Goal: Task Accomplishment & Management: Use online tool/utility

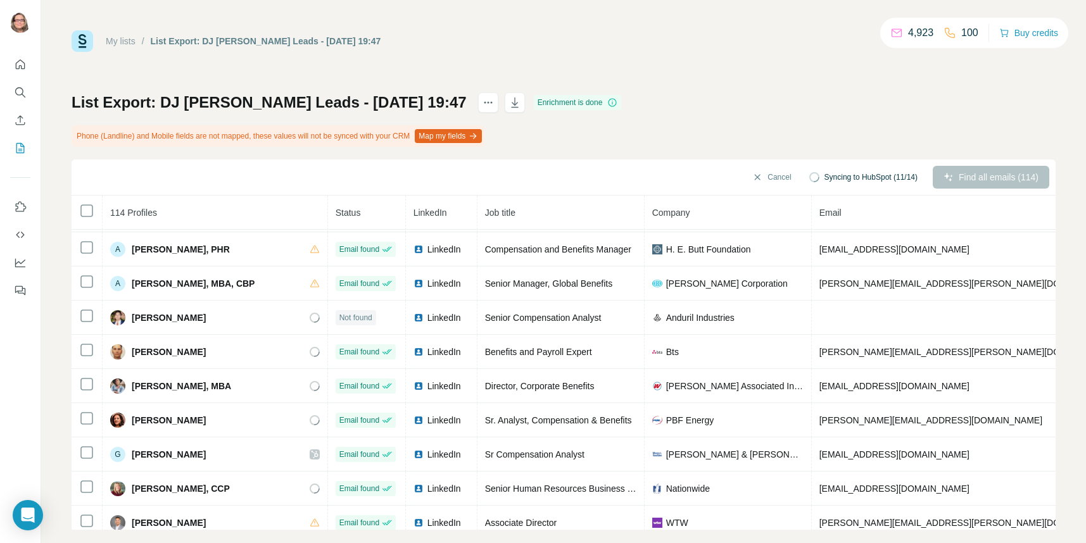
scroll to position [17, 0]
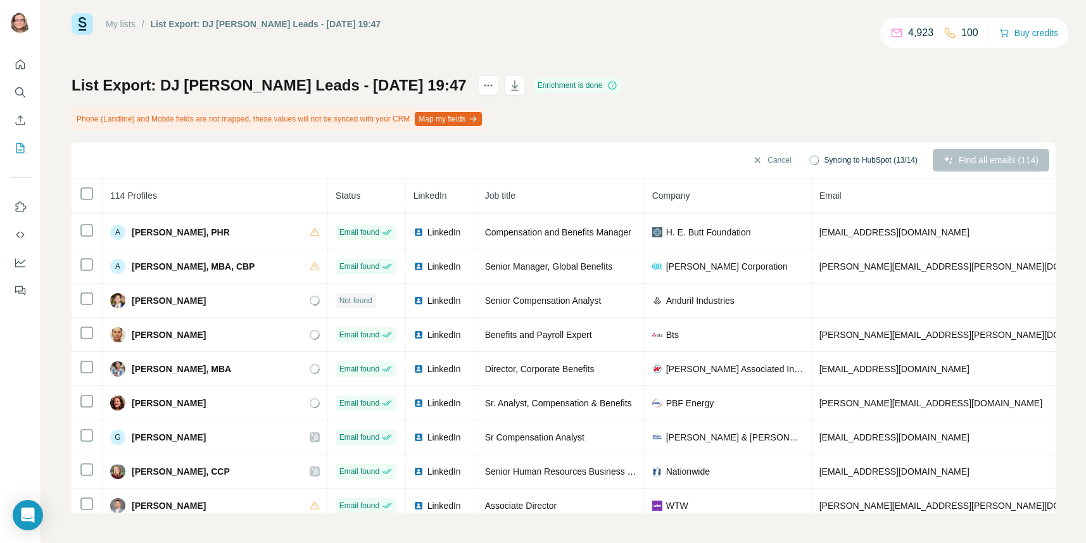
click at [482, 115] on button "Map my fields" at bounding box center [448, 119] width 67 height 14
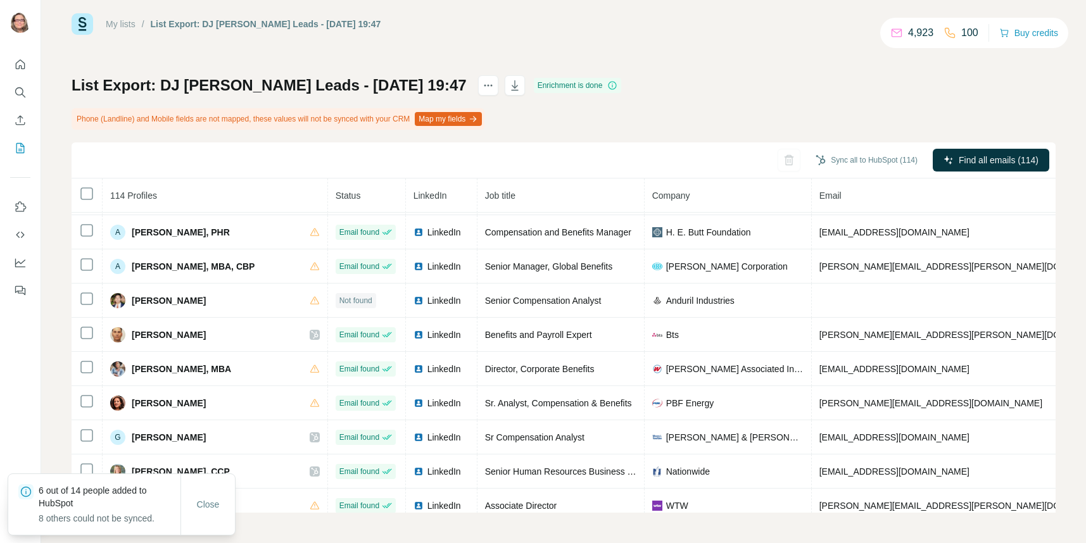
click at [689, 92] on div "List Export: DJ W@W Leads - [DATE] 19:47 Enrichment is done Phone (Landline) an…" at bounding box center [564, 293] width 984 height 437
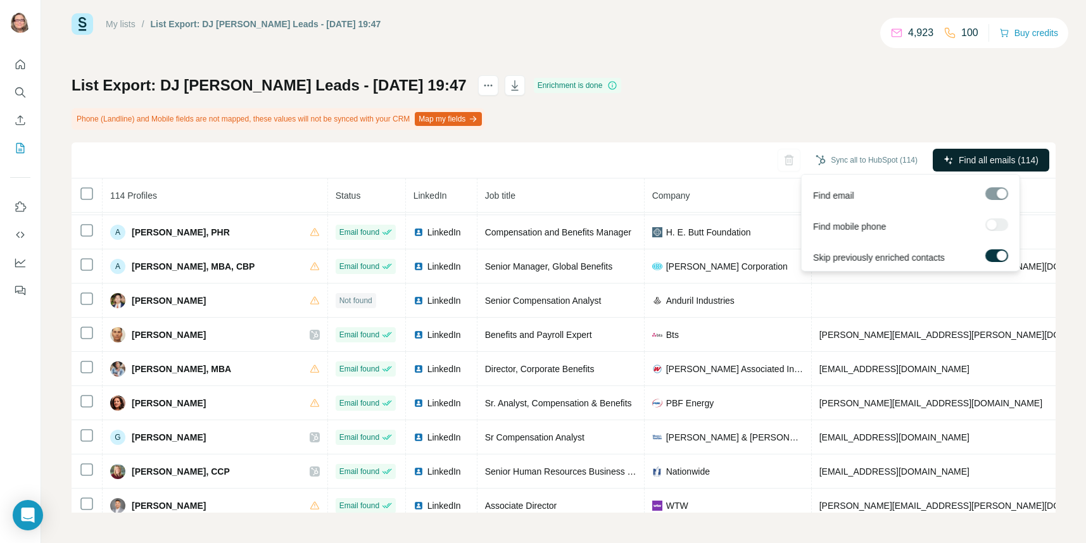
click at [982, 164] on span "Find all emails (114)" at bounding box center [998, 160] width 80 height 13
click at [960, 160] on span "Find all emails (114)" at bounding box center [998, 160] width 80 height 13
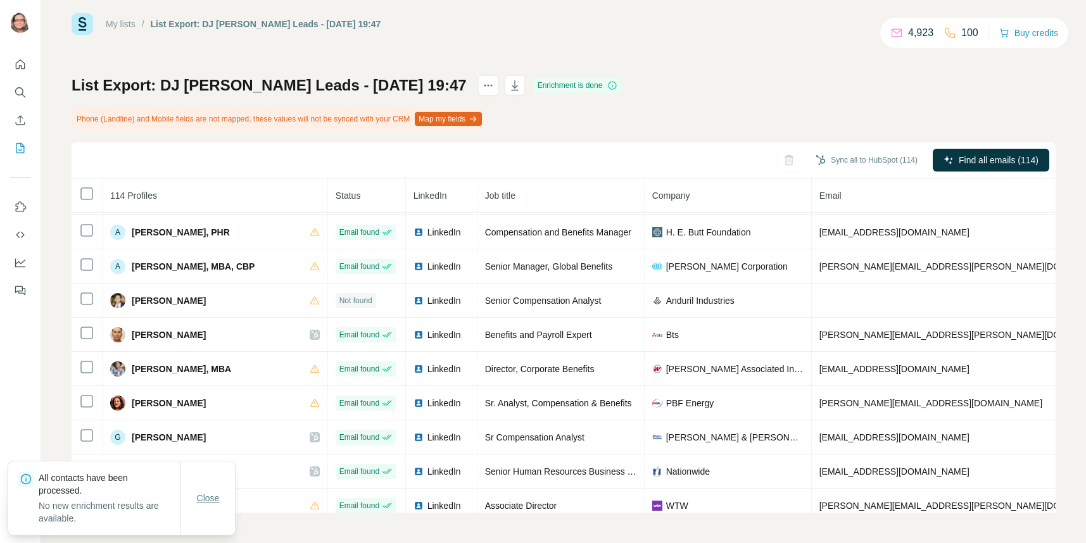
click at [211, 502] on span "Close" at bounding box center [208, 498] width 23 height 13
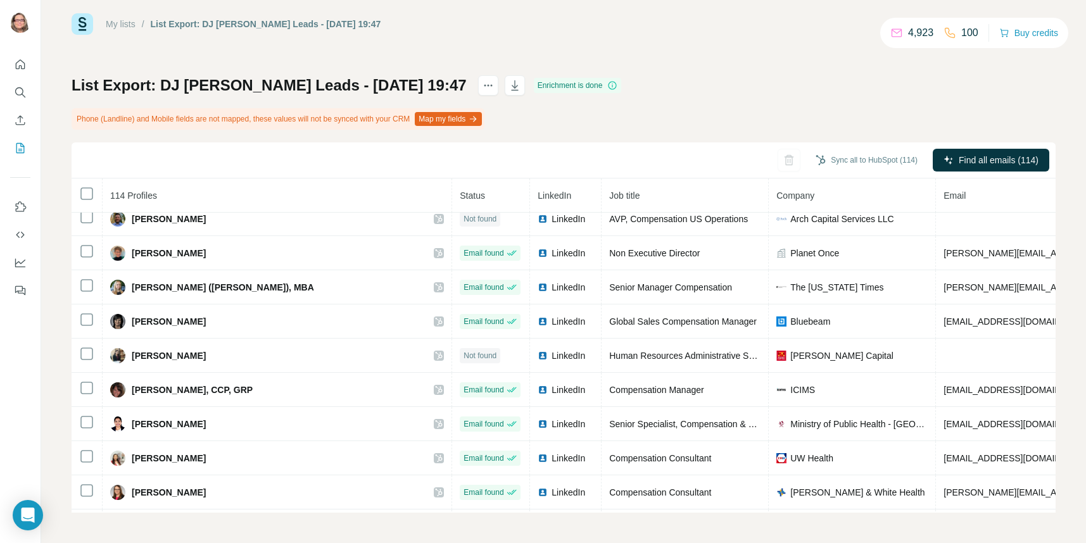
scroll to position [3467, 0]
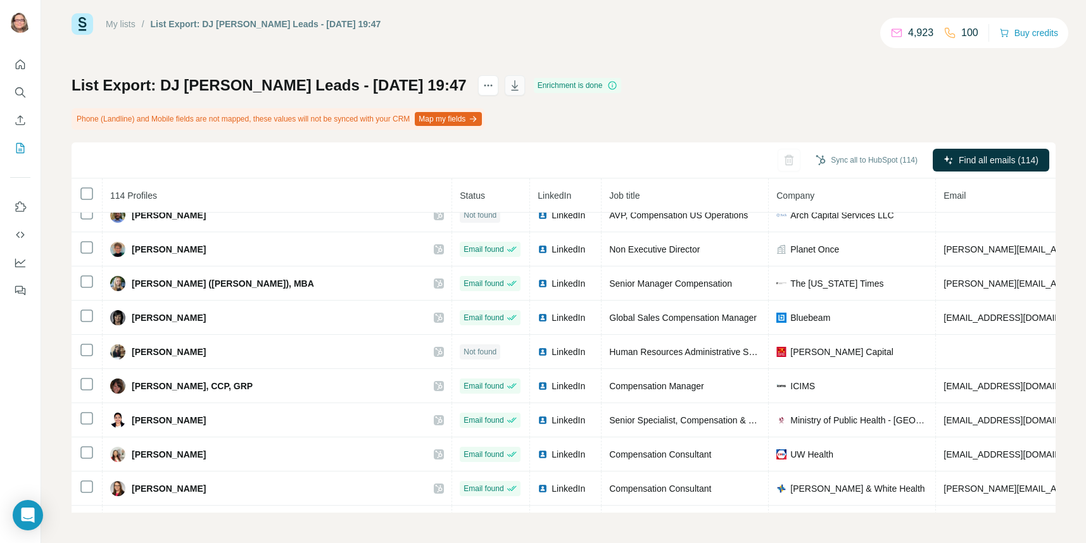
click at [508, 85] on icon "button" at bounding box center [514, 85] width 13 height 13
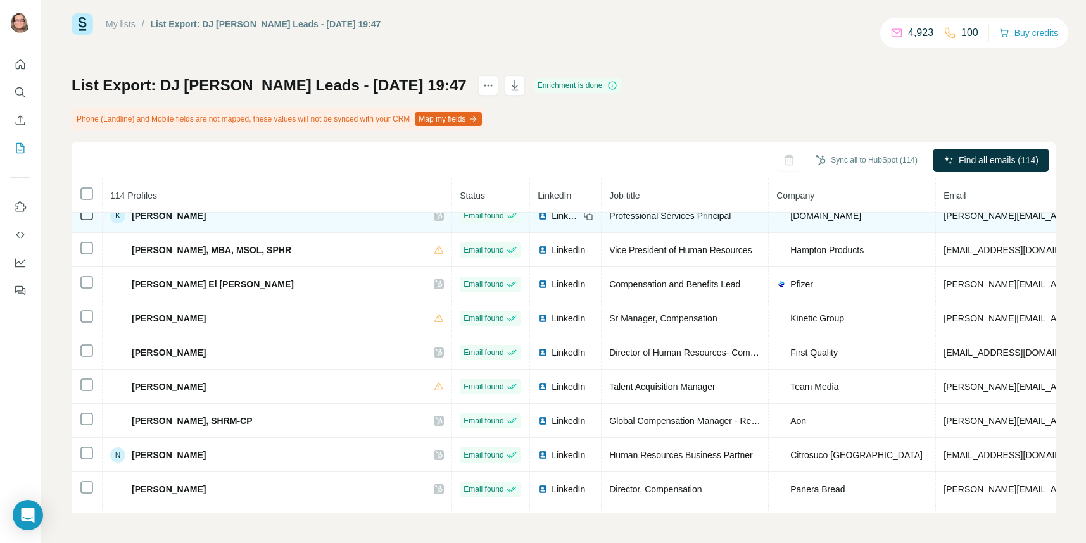
scroll to position [848, 0]
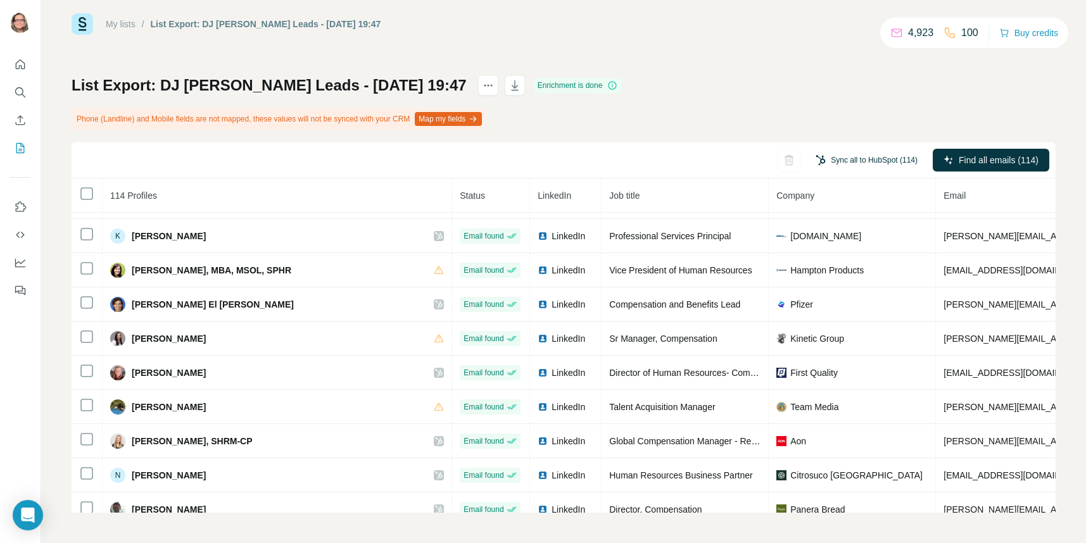
click at [895, 161] on button "Sync all to HubSpot (114)" at bounding box center [867, 160] width 120 height 19
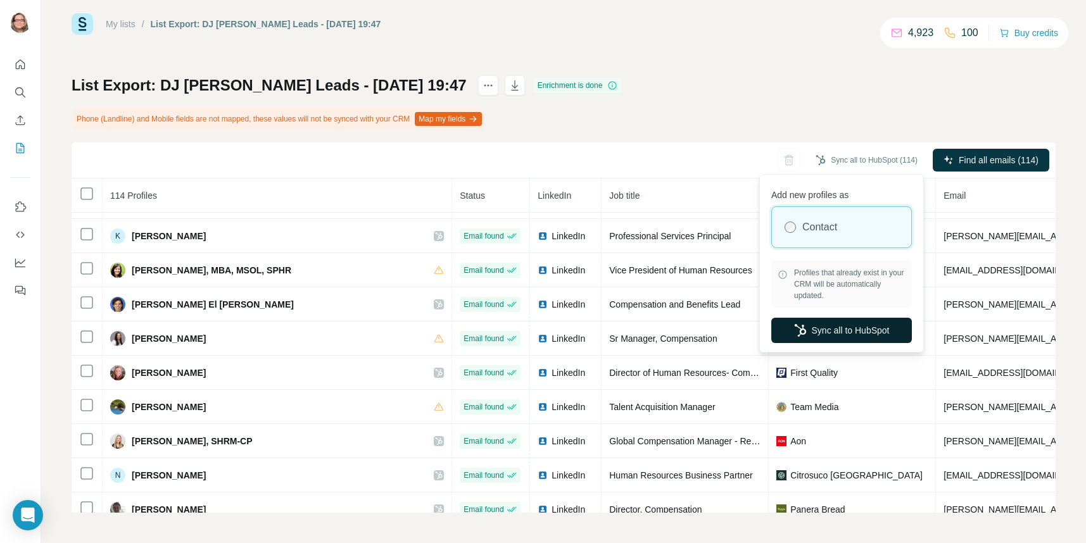
click at [862, 336] on button "Sync all to HubSpot" at bounding box center [841, 330] width 141 height 25
